Goal: Information Seeking & Learning: Learn about a topic

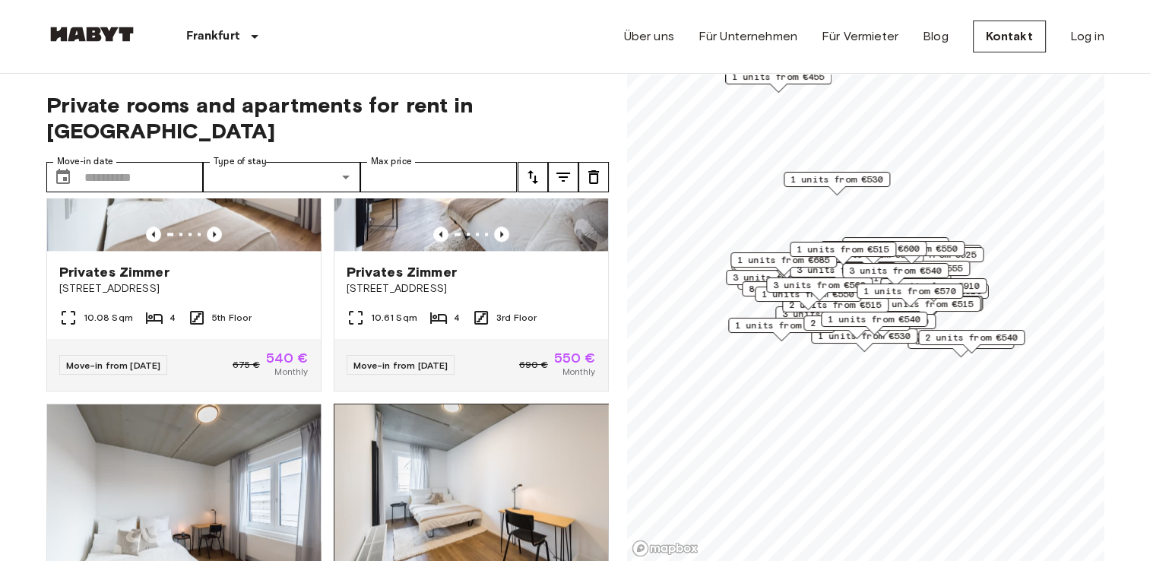
scroll to position [2184, 0]
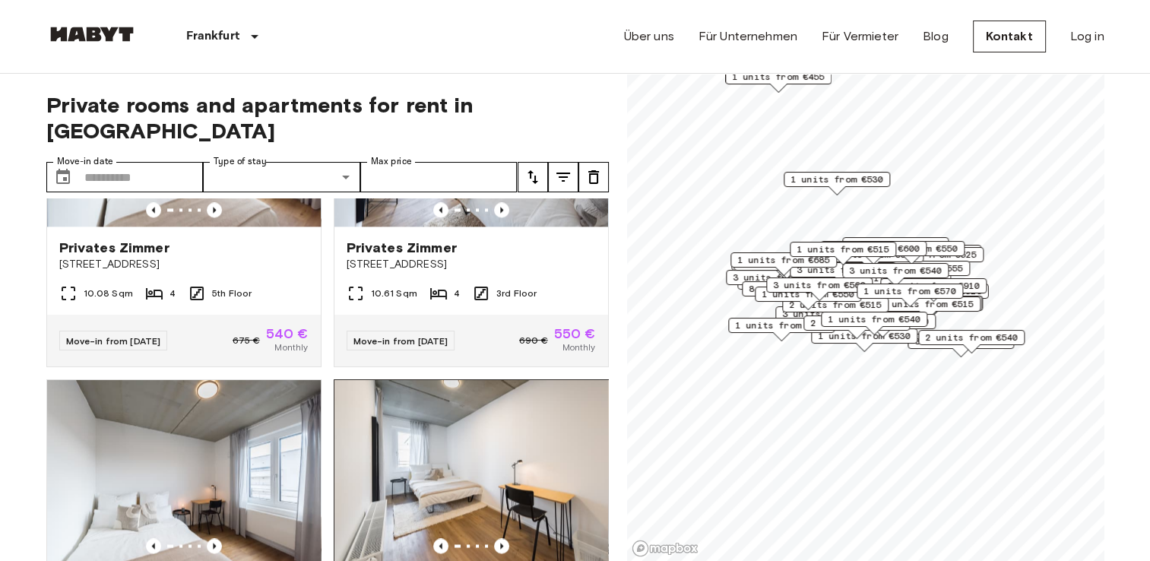
click at [550, 430] on img at bounding box center [472, 471] width 274 height 182
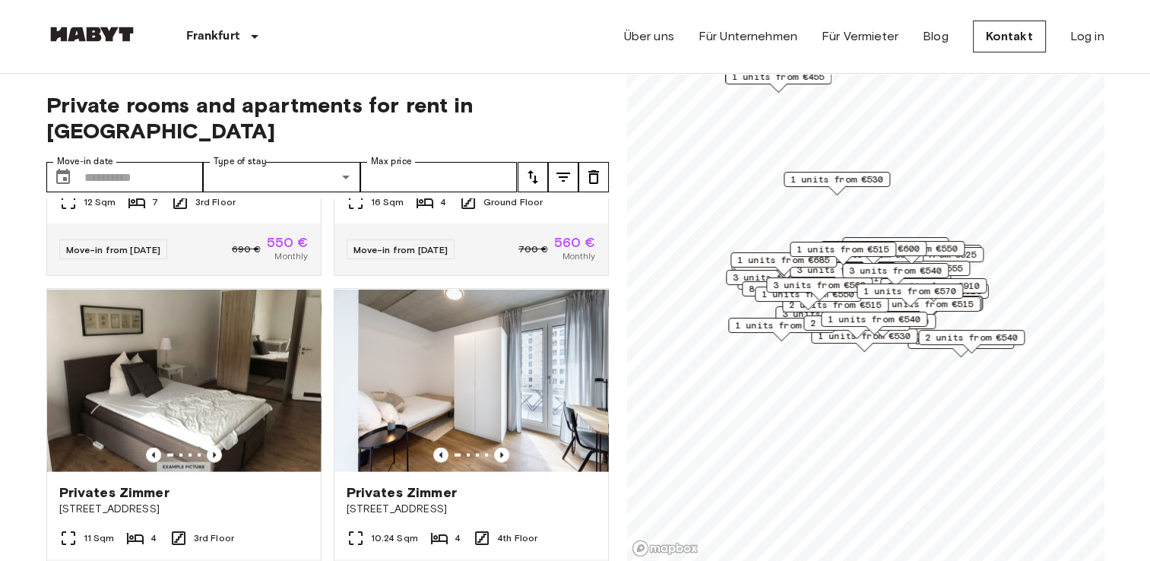
scroll to position [3033, 0]
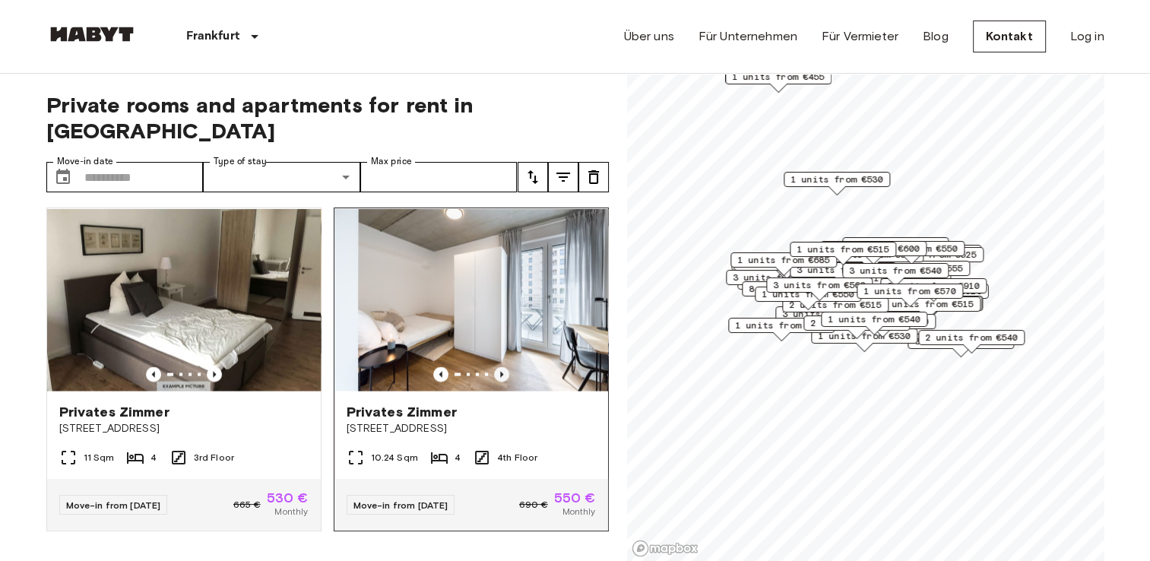
click at [500, 377] on icon "Previous image" at bounding box center [501, 374] width 3 height 6
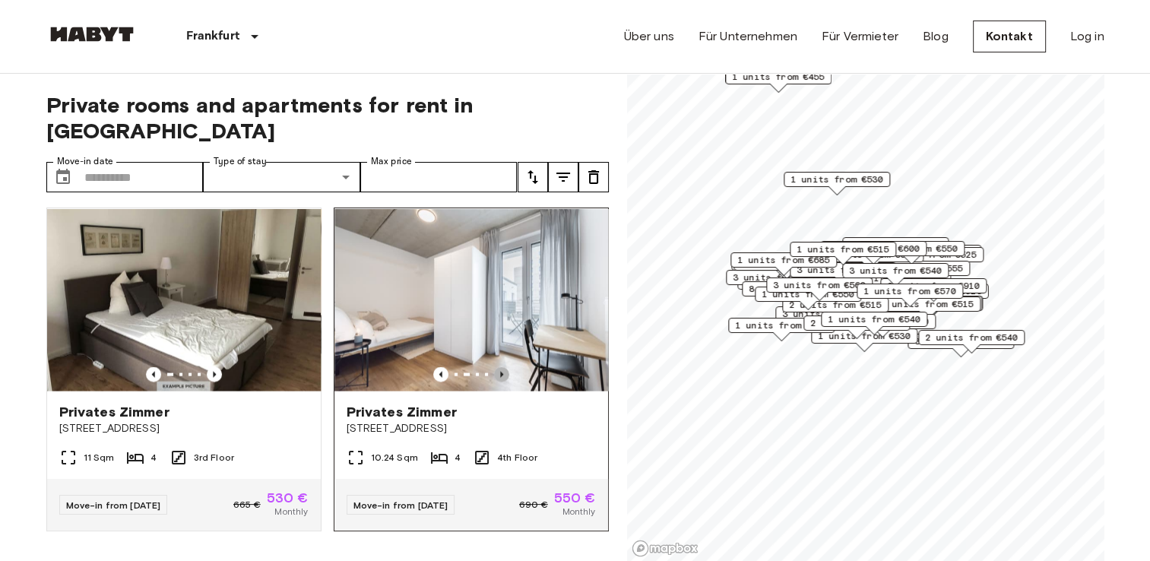
click at [500, 377] on icon "Previous image" at bounding box center [501, 374] width 3 height 6
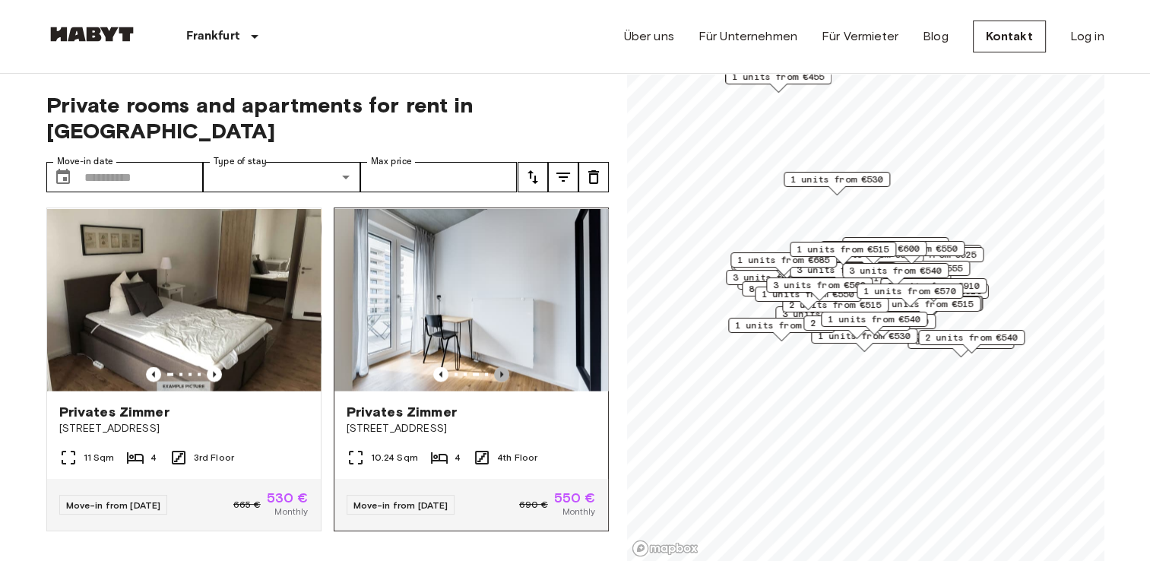
click at [500, 377] on icon "Previous image" at bounding box center [501, 374] width 3 height 6
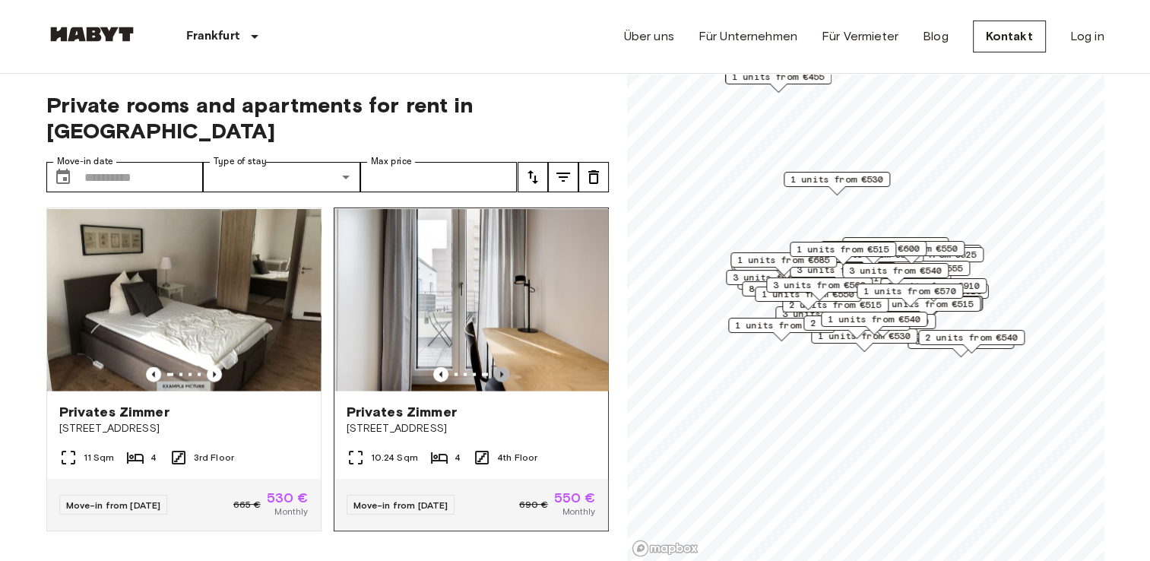
click at [500, 377] on icon "Previous image" at bounding box center [501, 374] width 3 height 6
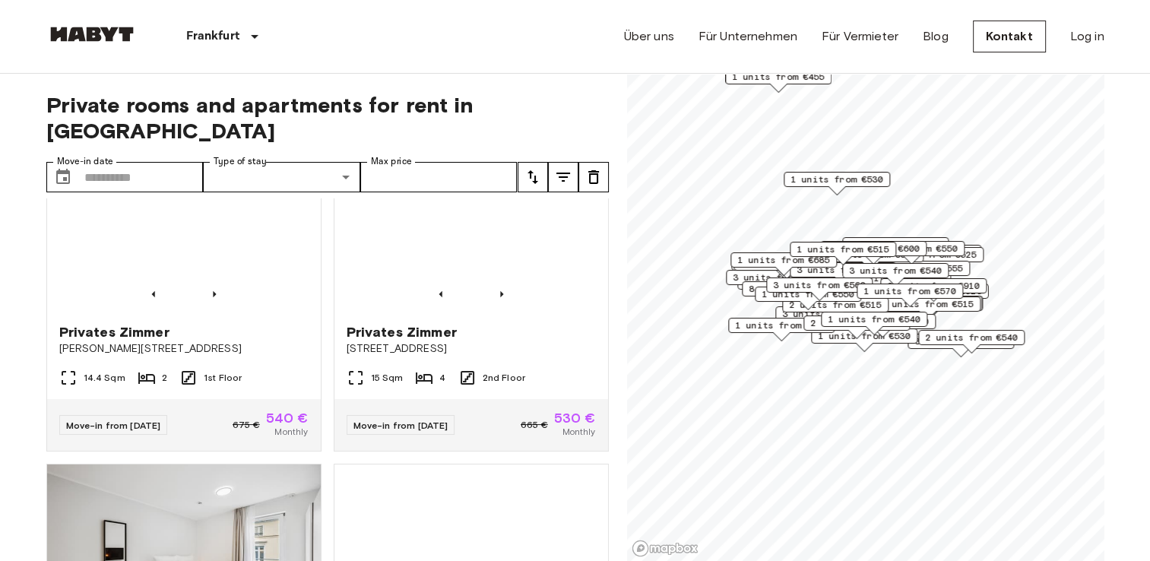
scroll to position [5492, 0]
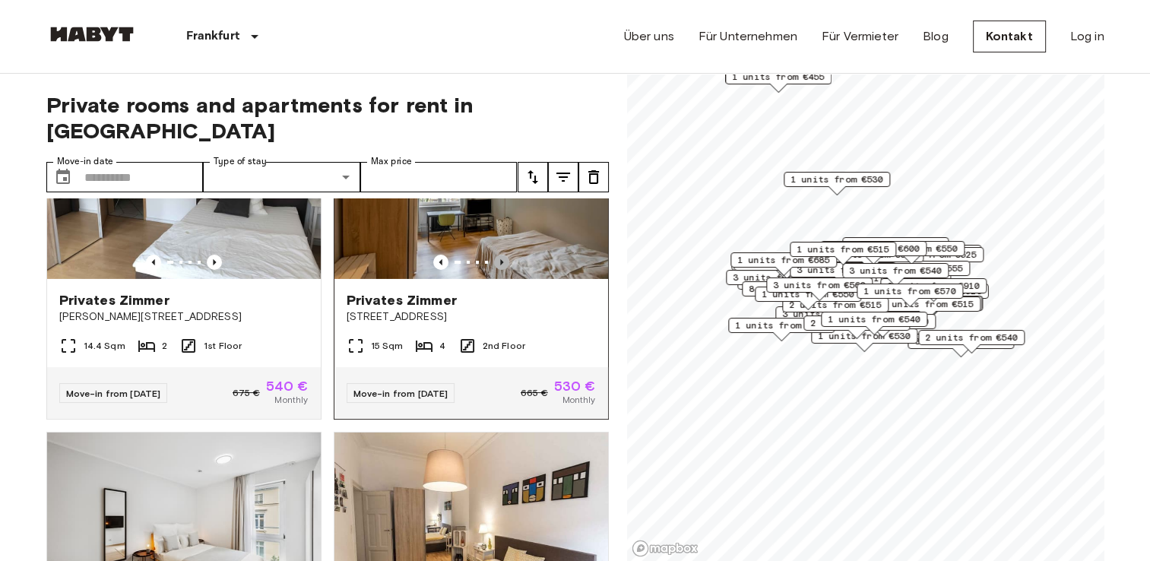
click at [500, 265] on icon "Previous image" at bounding box center [501, 262] width 3 height 6
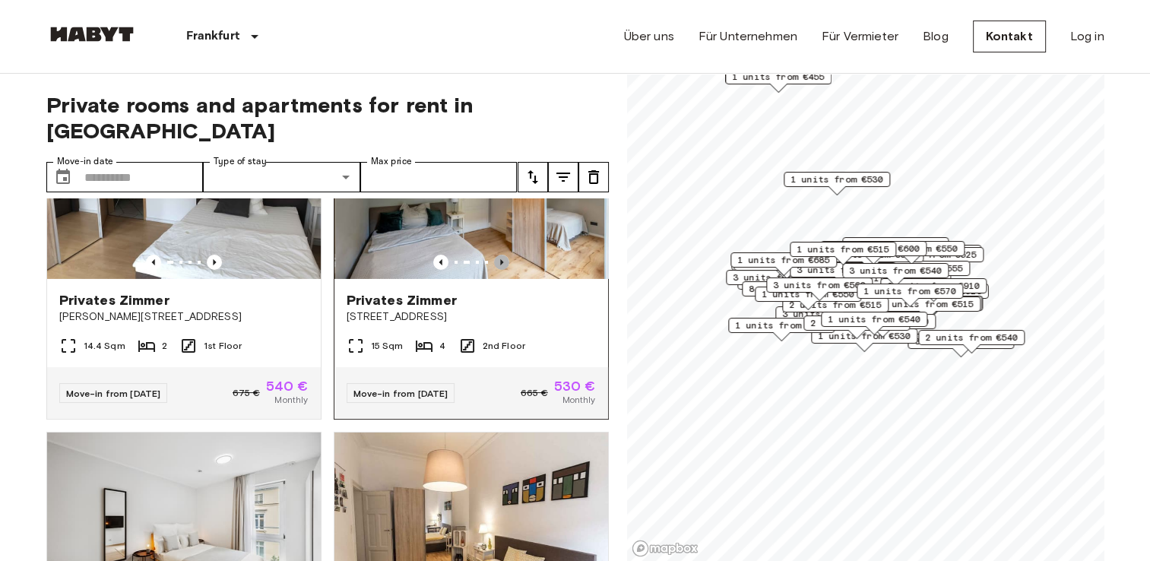
click at [500, 265] on icon "Previous image" at bounding box center [501, 262] width 3 height 6
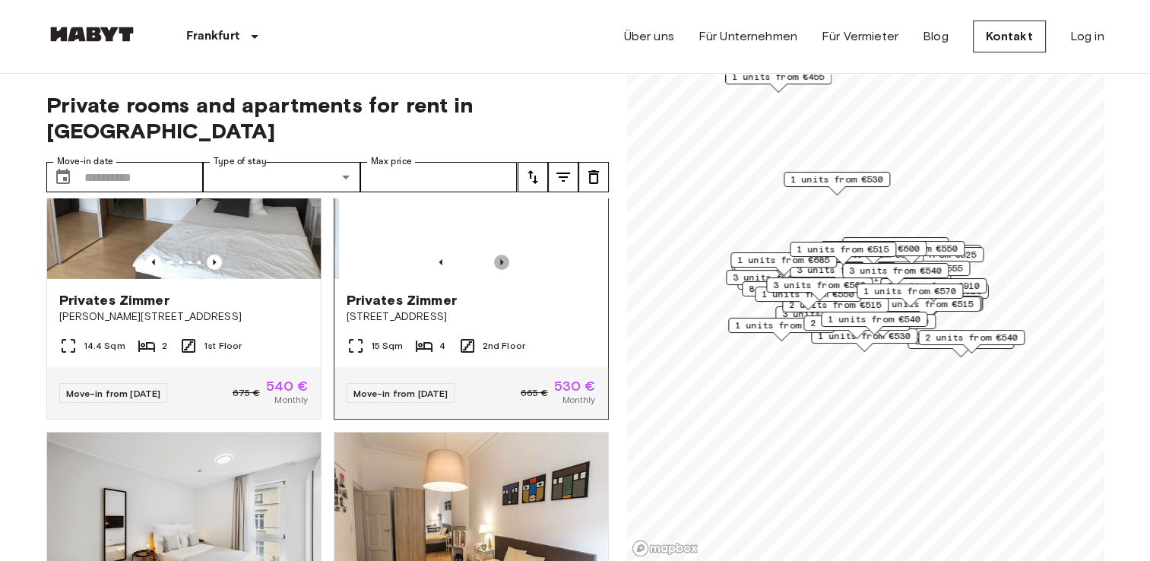
click at [500, 265] on icon "Previous image" at bounding box center [501, 262] width 3 height 6
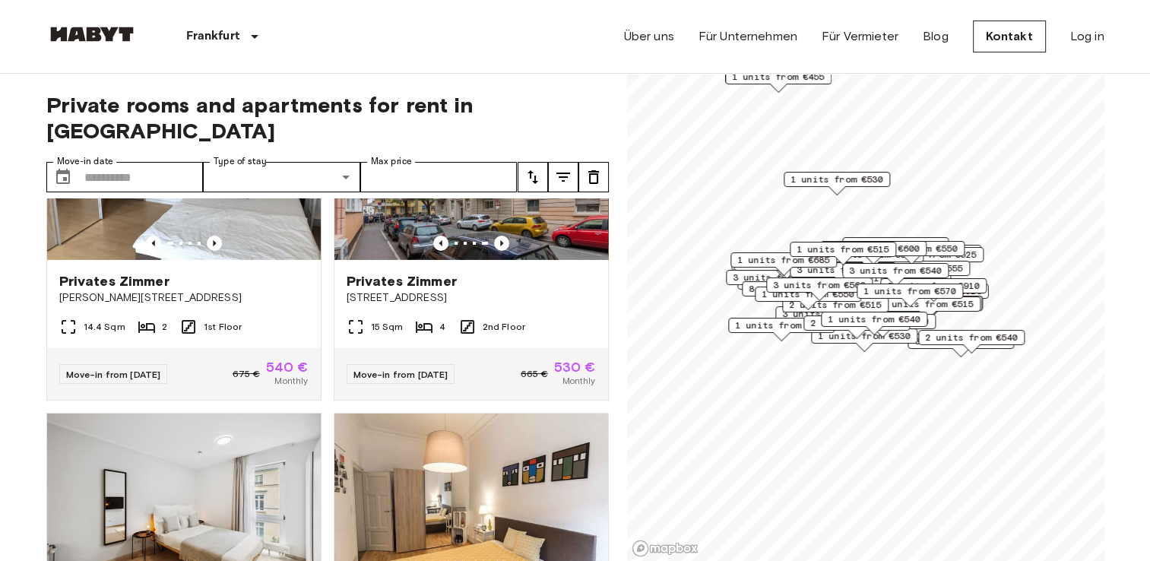
scroll to position [5522, 0]
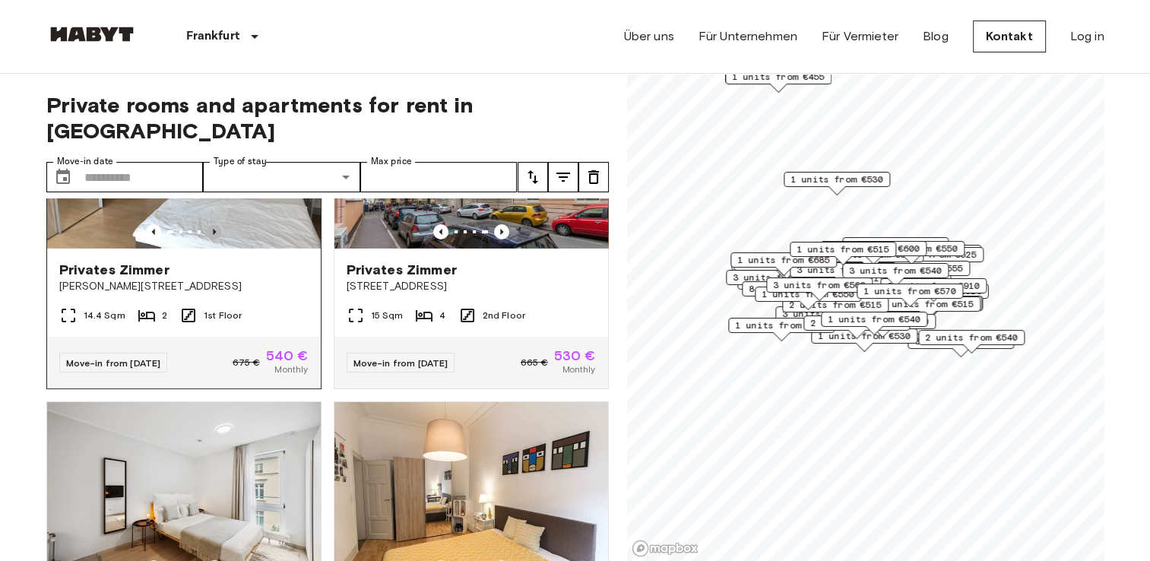
click at [212, 239] on icon "Previous image" at bounding box center [214, 231] width 15 height 15
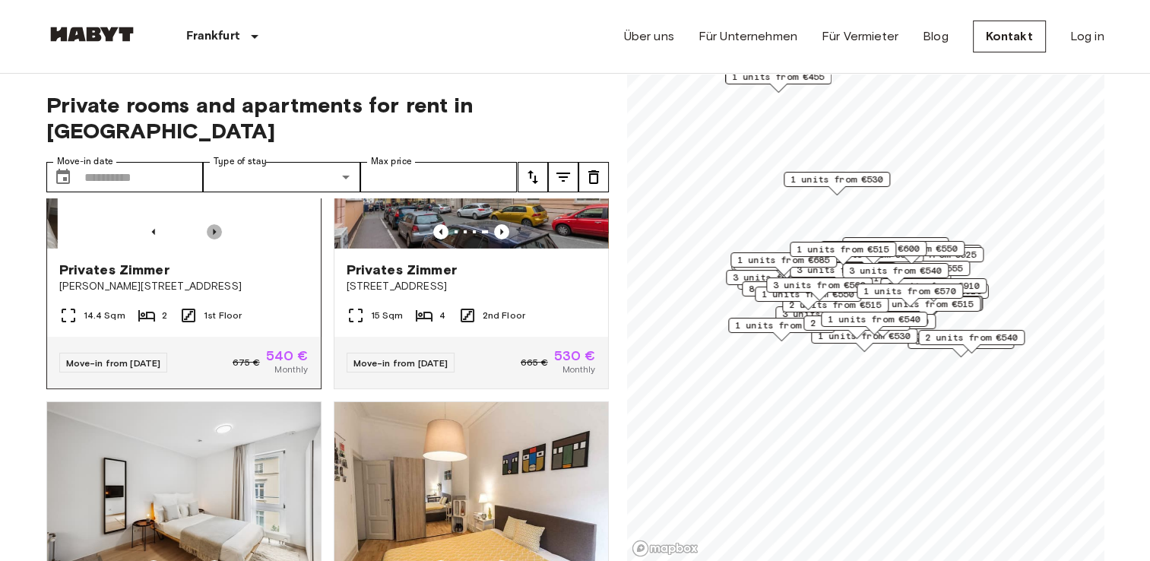
click at [212, 239] on icon "Previous image" at bounding box center [214, 231] width 15 height 15
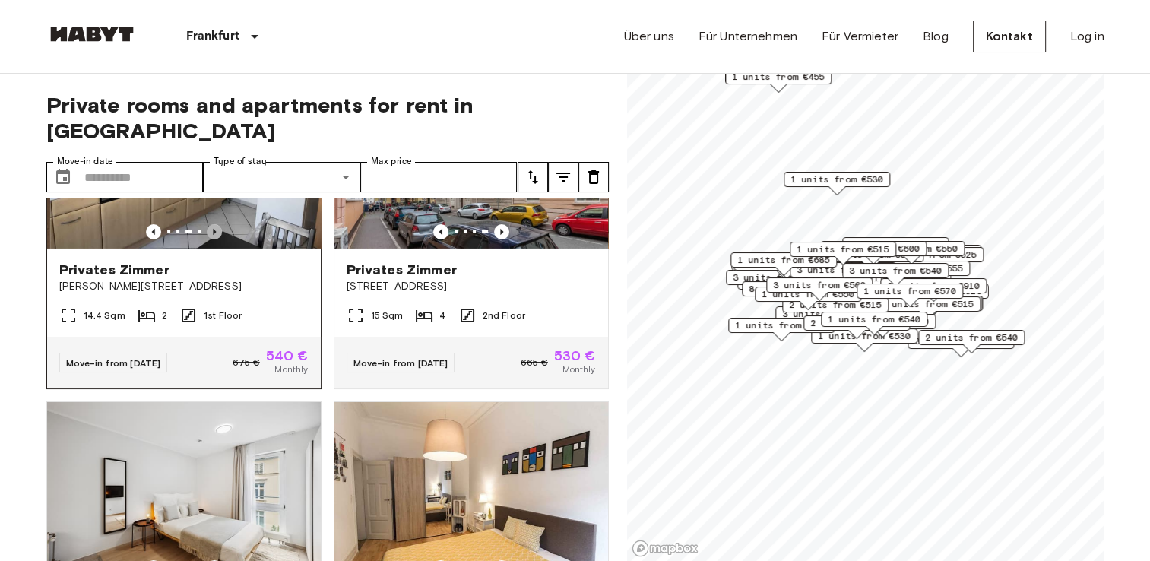
click at [212, 239] on icon "Previous image" at bounding box center [214, 231] width 15 height 15
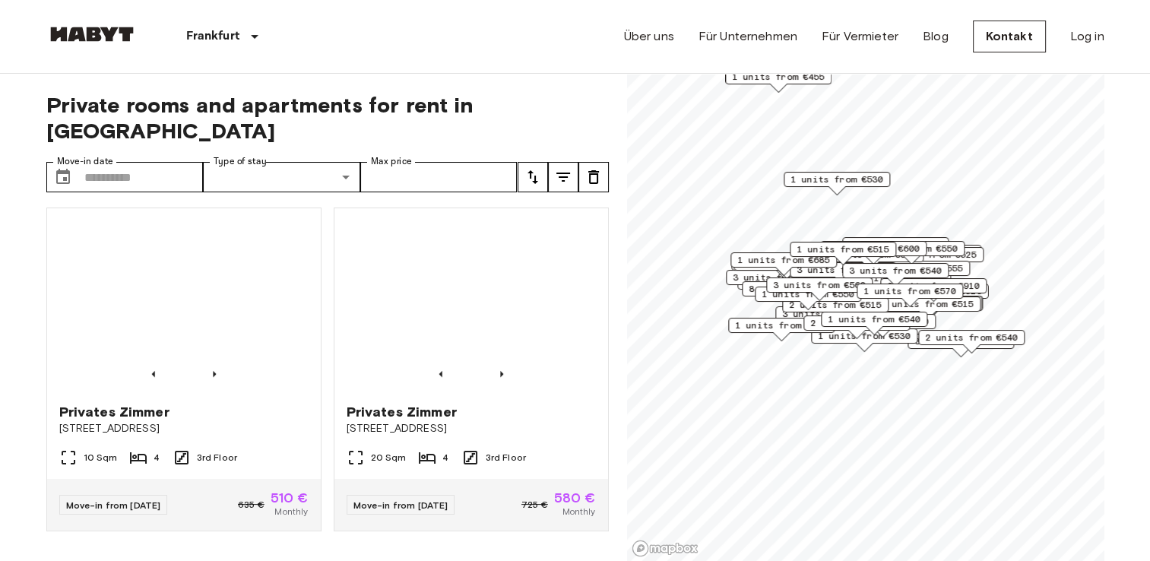
scroll to position [6495, 0]
